Goal: Navigation & Orientation: Go to known website

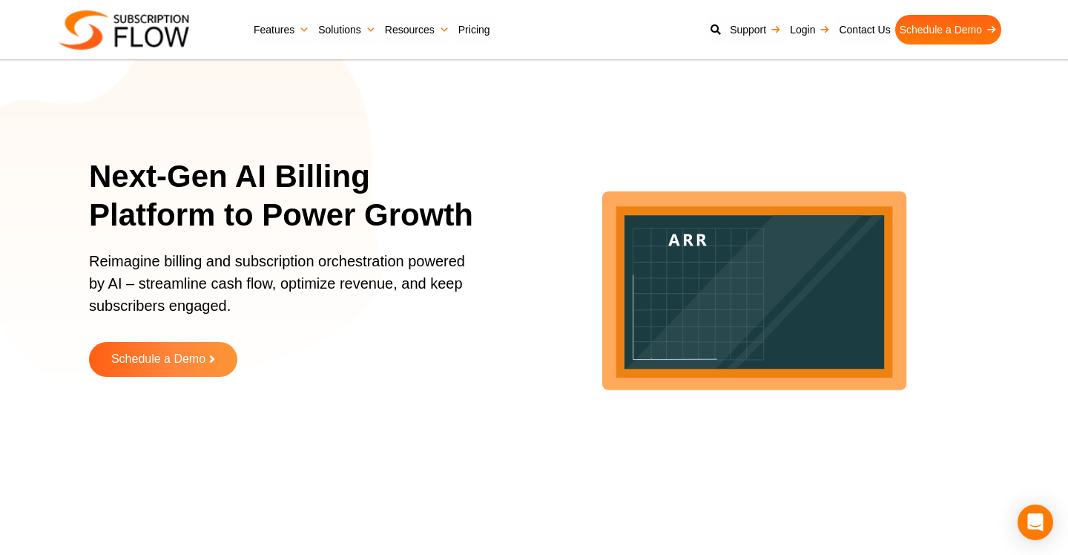
click at [800, 22] on link "Login" at bounding box center [810, 30] width 49 height 30
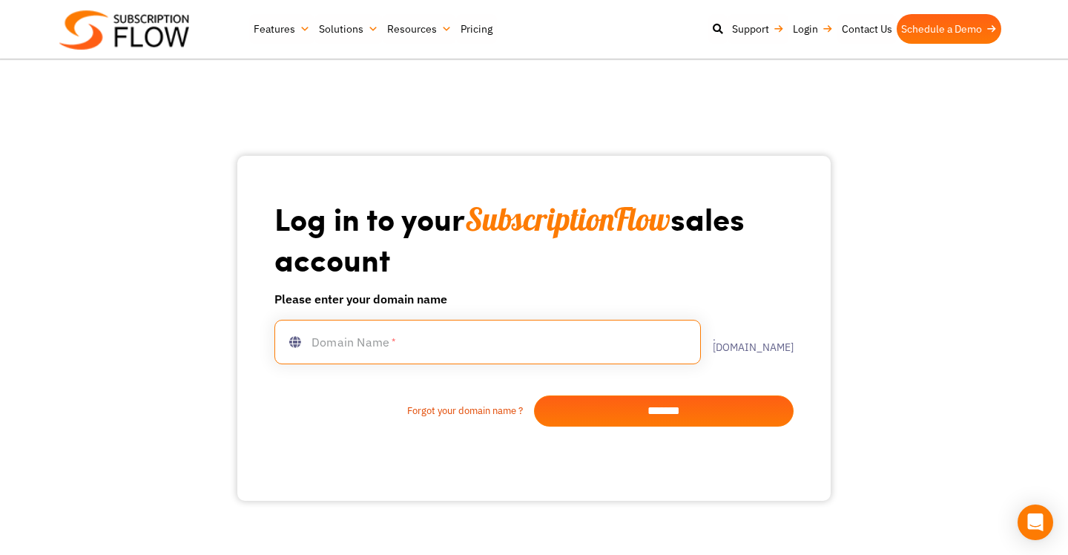
click at [570, 341] on input "text" at bounding box center [488, 342] width 427 height 45
type input "**********"
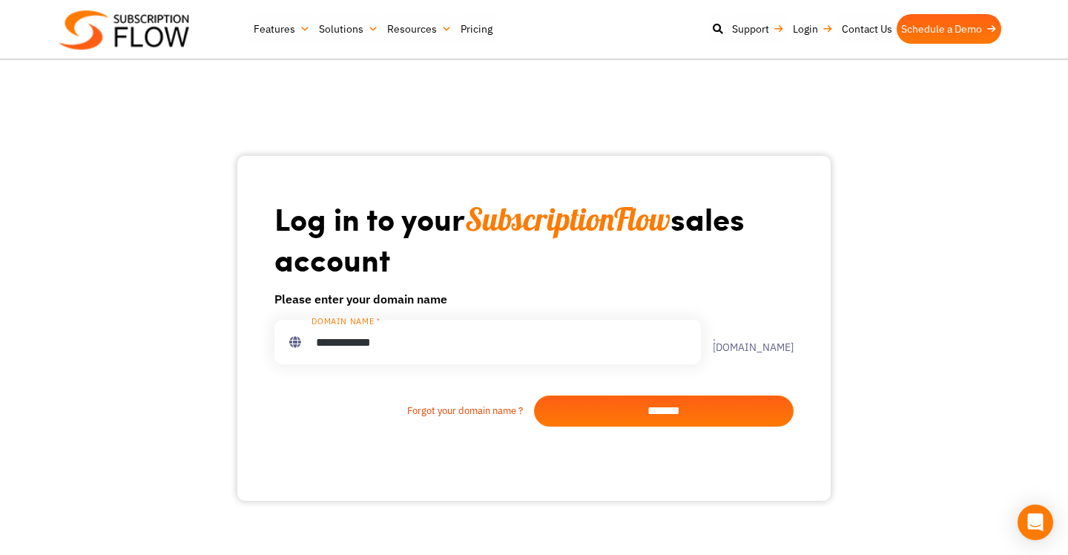
click at [656, 407] on input "*******" at bounding box center [664, 410] width 260 height 31
